Goal: Task Accomplishment & Management: Use online tool/utility

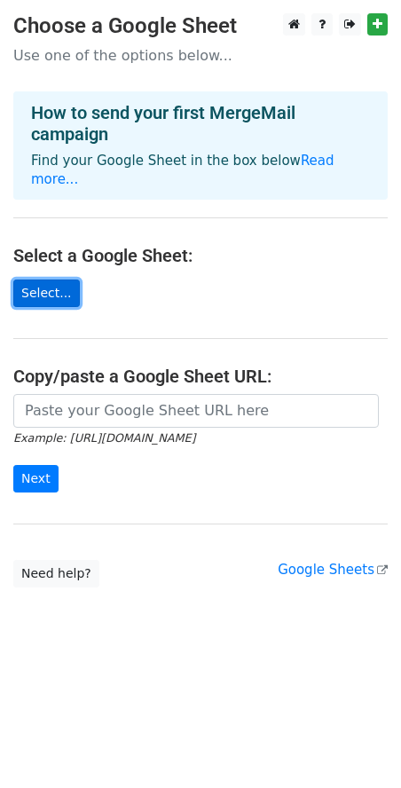
click at [51, 282] on link "Select..." at bounding box center [46, 294] width 67 height 28
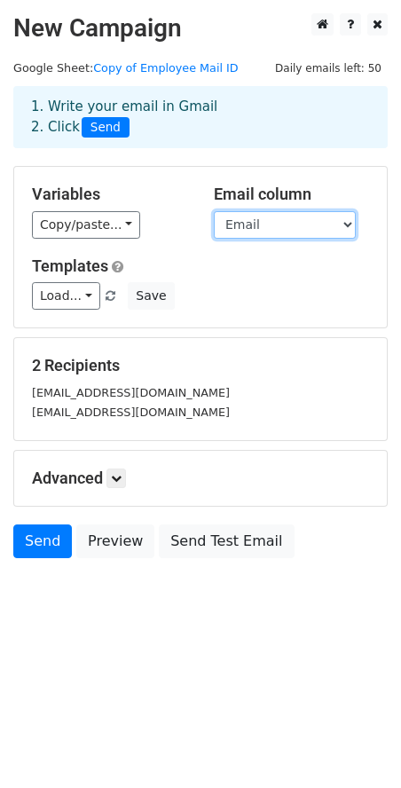
click at [255, 226] on select "Name Email Merge status" at bounding box center [285, 225] width 142 height 28
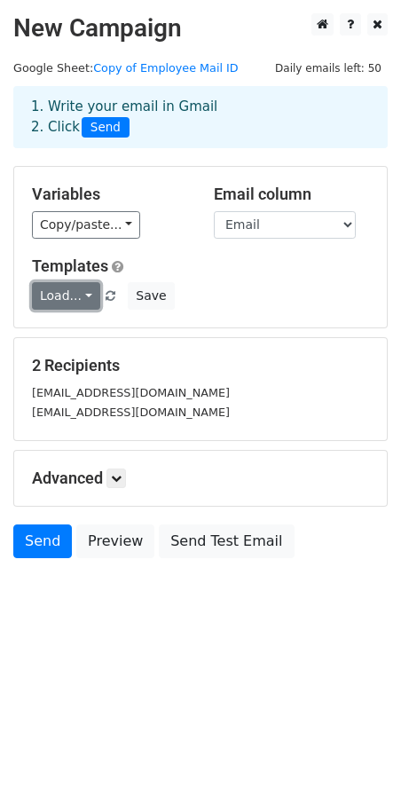
click at [73, 296] on link "Load..." at bounding box center [66, 296] width 68 height 28
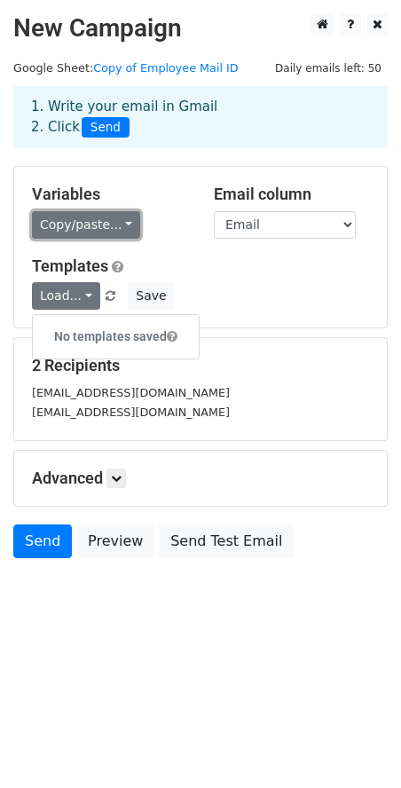
click at [106, 231] on link "Copy/paste..." at bounding box center [86, 225] width 108 height 28
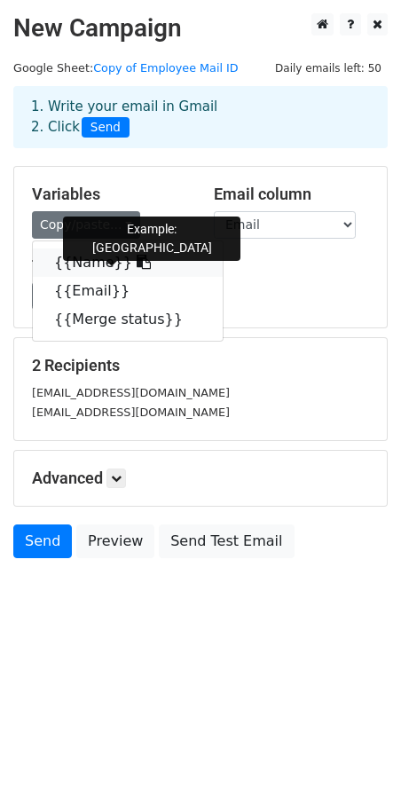
click at [107, 260] on link "{{Name}}" at bounding box center [128, 263] width 190 height 28
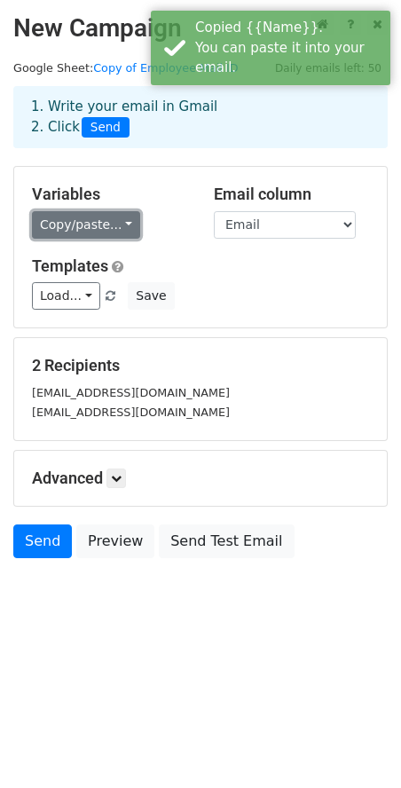
click at [85, 225] on link "Copy/paste..." at bounding box center [86, 225] width 108 height 28
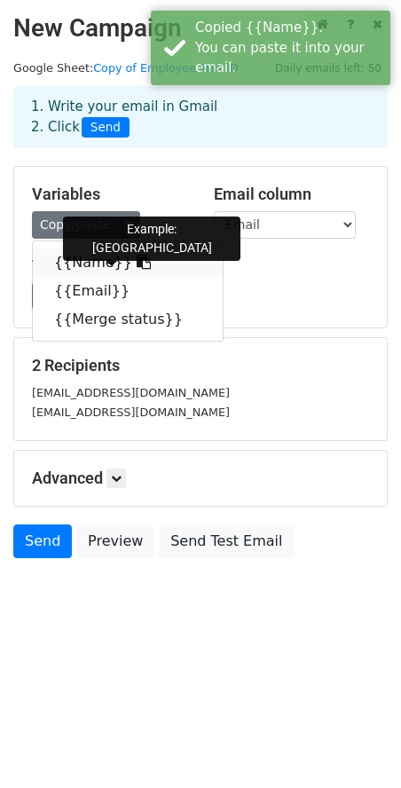
click at [110, 260] on link "{{Name}}" at bounding box center [128, 263] width 190 height 28
